Goal: Transaction & Acquisition: Book appointment/travel/reservation

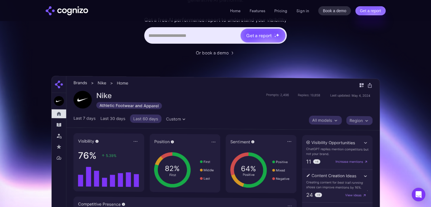
scroll to position [85, 0]
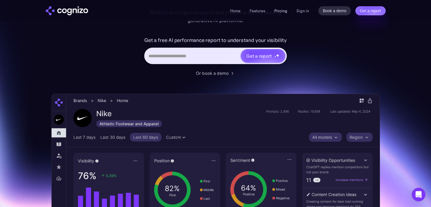
click at [283, 10] on link "Pricing" at bounding box center [280, 10] width 13 height 5
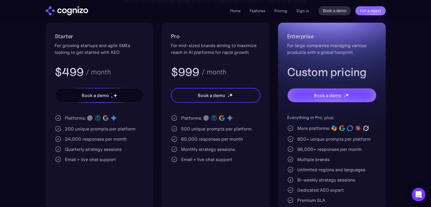
click at [103, 97] on div "Book a demo" at bounding box center [95, 95] width 27 height 7
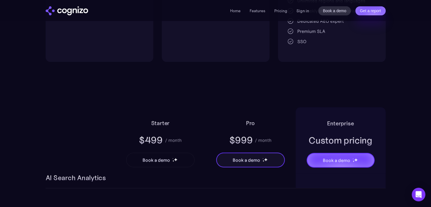
scroll to position [283, 0]
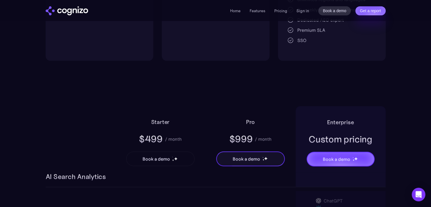
click at [167, 157] on div "Book a demo" at bounding box center [155, 158] width 27 height 7
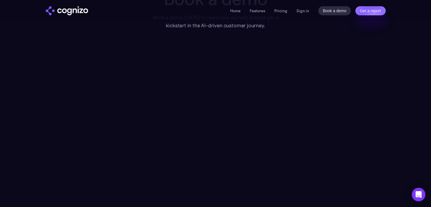
scroll to position [57, 0]
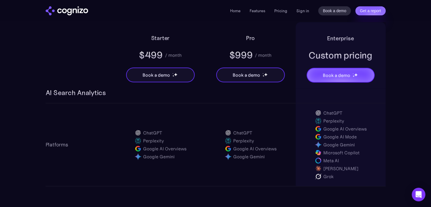
scroll to position [368, 0]
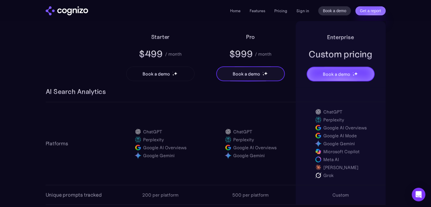
click at [177, 72] on img at bounding box center [176, 73] width 4 height 4
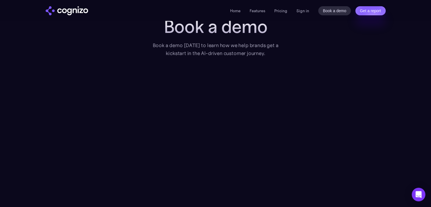
scroll to position [28, 0]
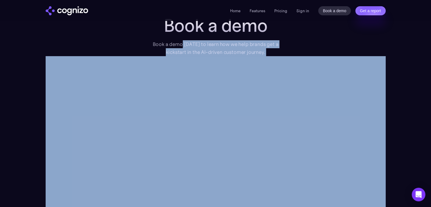
drag, startPoint x: 185, startPoint y: 42, endPoint x: 264, endPoint y: 56, distance: 79.6
click at [300, 50] on div "Book a demo Book a demo today to learn how we help brands get a kickstart in th…" at bounding box center [216, 137] width 340 height 245
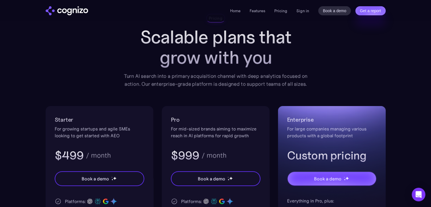
scroll to position [28, 0]
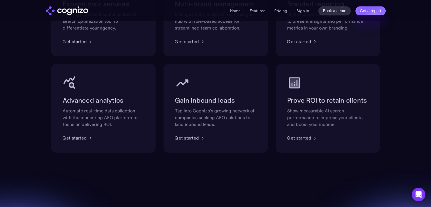
scroll to position [311, 0]
